Goal: Check status

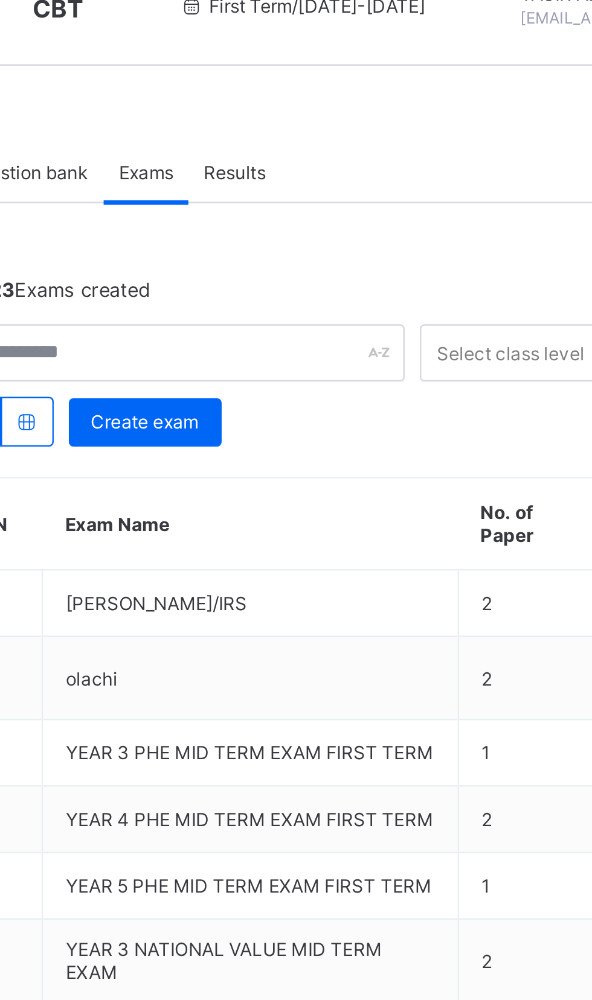
click at [283, 91] on span "Results" at bounding box center [279, 90] width 25 height 9
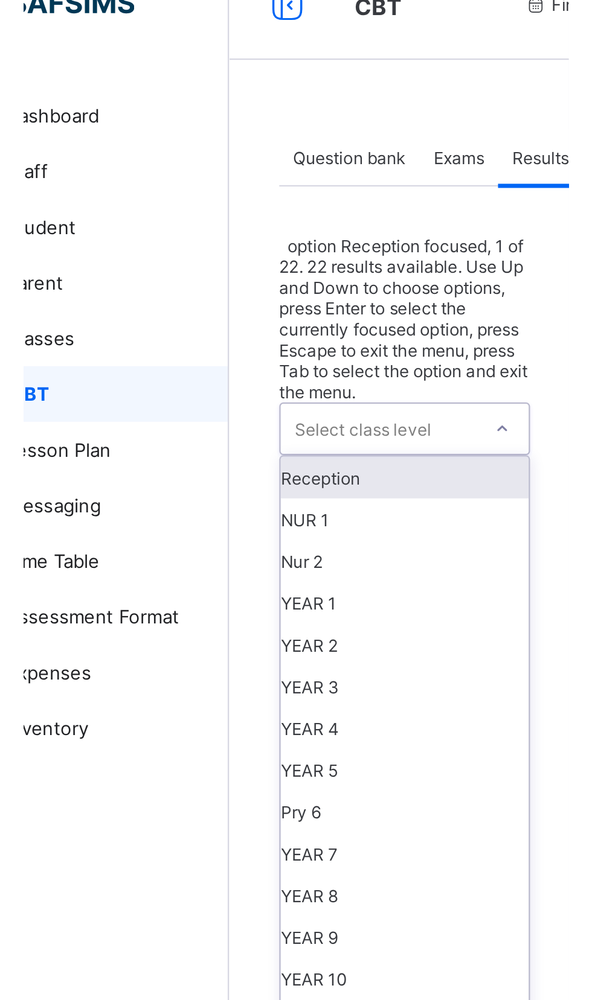
scroll to position [208, 0]
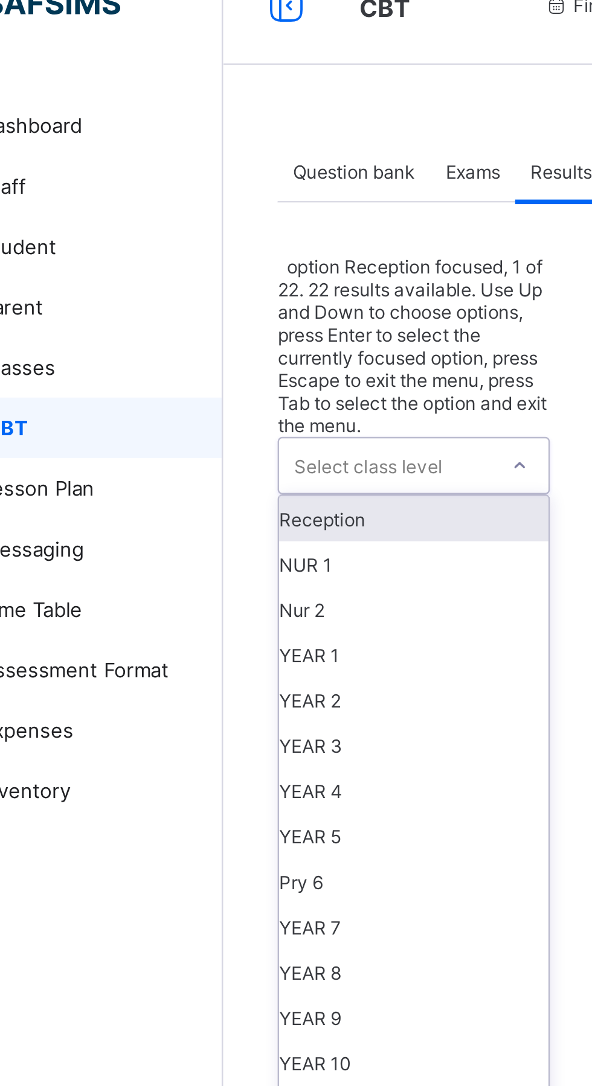
click at [180, 456] on div "YEAR 11" at bounding box center [220, 465] width 107 height 18
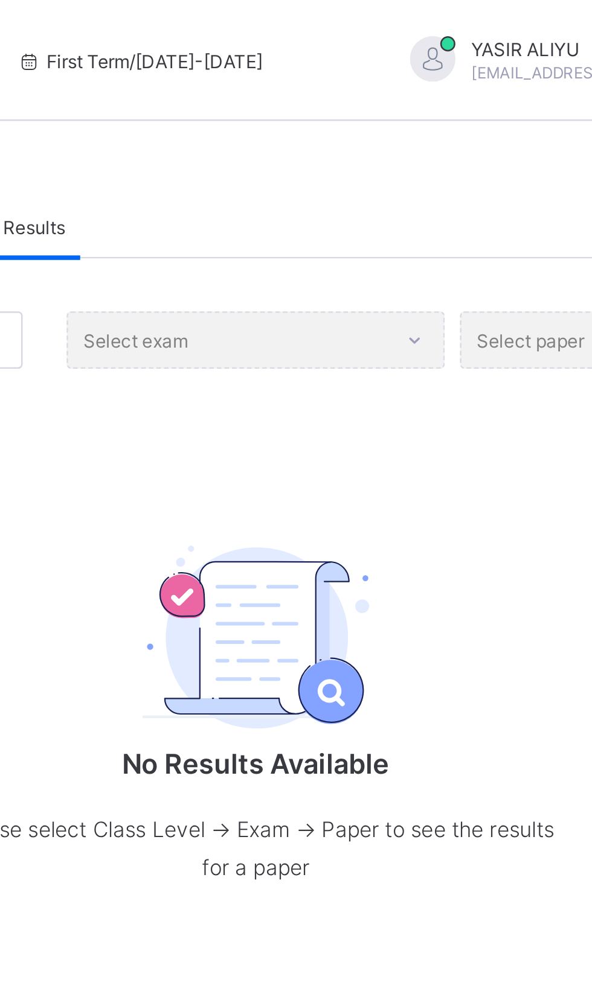
click at [354, 142] on div "Select exam" at bounding box center [368, 135] width 151 height 23
click at [354, 139] on div "Select exam" at bounding box center [368, 135] width 151 height 23
click at [354, 132] on div "Select exam" at bounding box center [368, 135] width 151 height 23
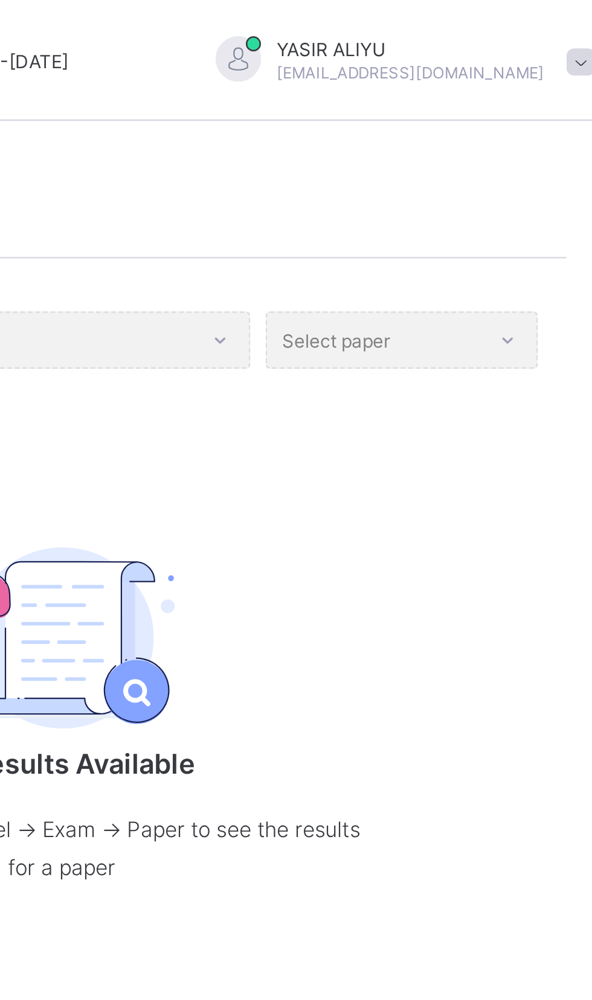
click at [494, 145] on div "Select paper" at bounding box center [504, 135] width 109 height 23
click at [405, 136] on div "Select exam" at bounding box center [368, 135] width 151 height 23
click at [382, 139] on div "Select exam" at bounding box center [368, 135] width 151 height 23
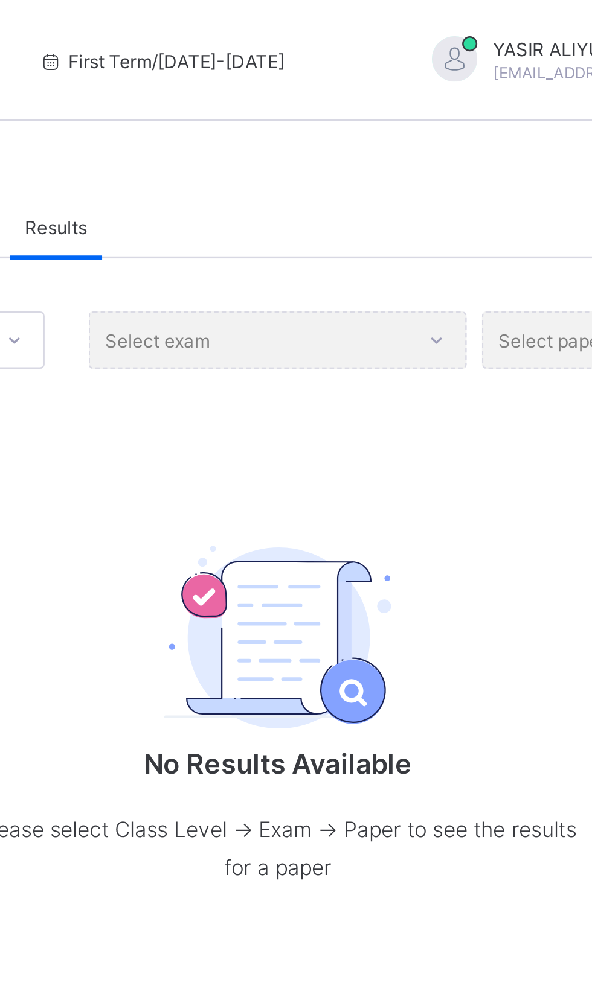
click at [382, 141] on div "Select exam" at bounding box center [368, 135] width 151 height 23
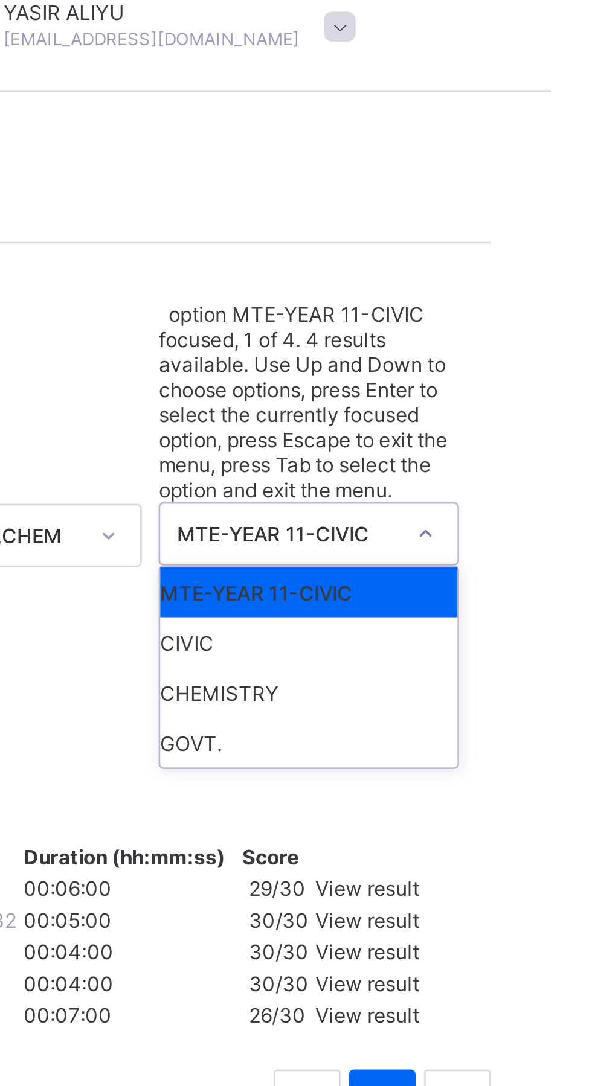
click at [475, 257] on div "CHEMISTRY" at bounding box center [503, 266] width 107 height 18
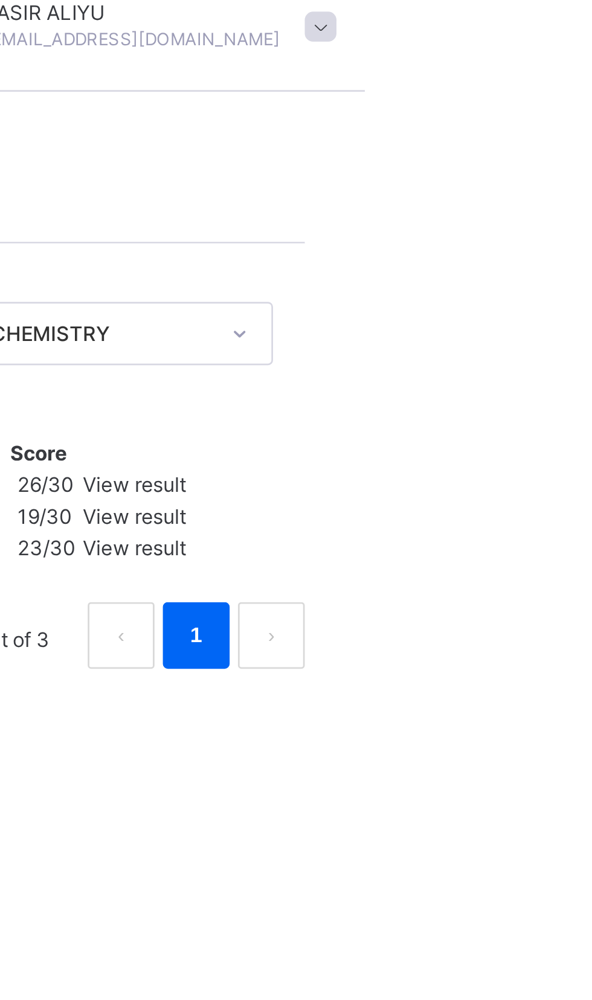
scroll to position [0, 0]
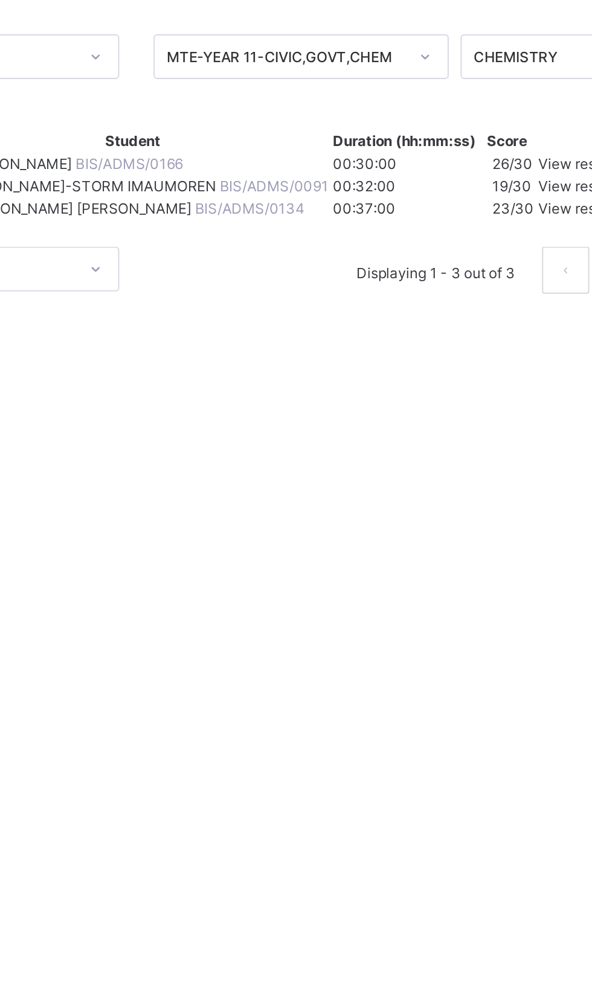
click at [516, 195] on span "View result" at bounding box center [508, 190] width 37 height 9
